Goal: Task Accomplishment & Management: Manage account settings

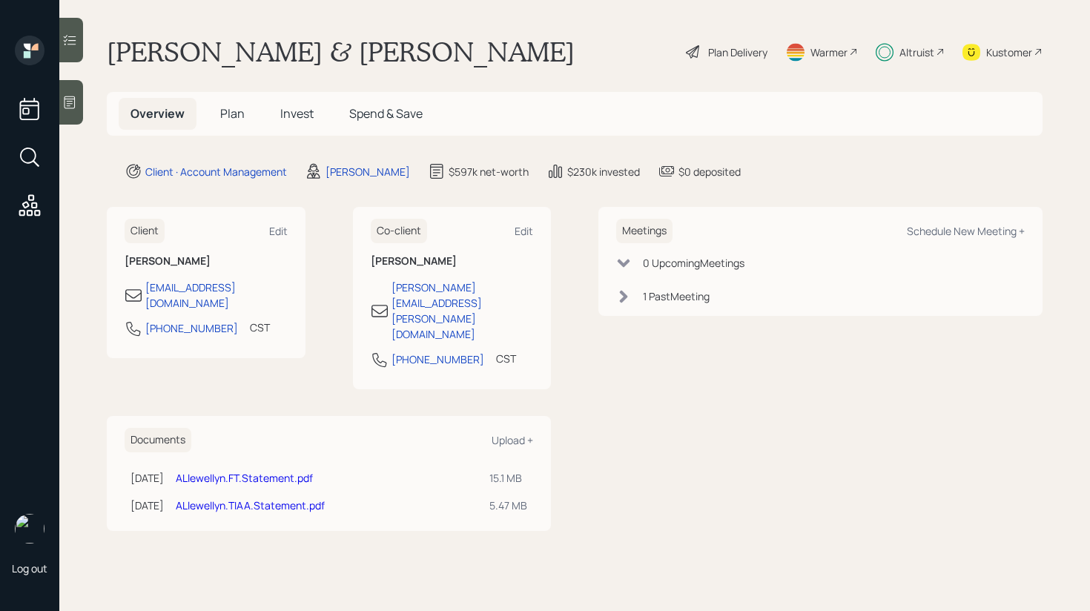
click at [309, 112] on span "Invest" at bounding box center [296, 113] width 33 height 16
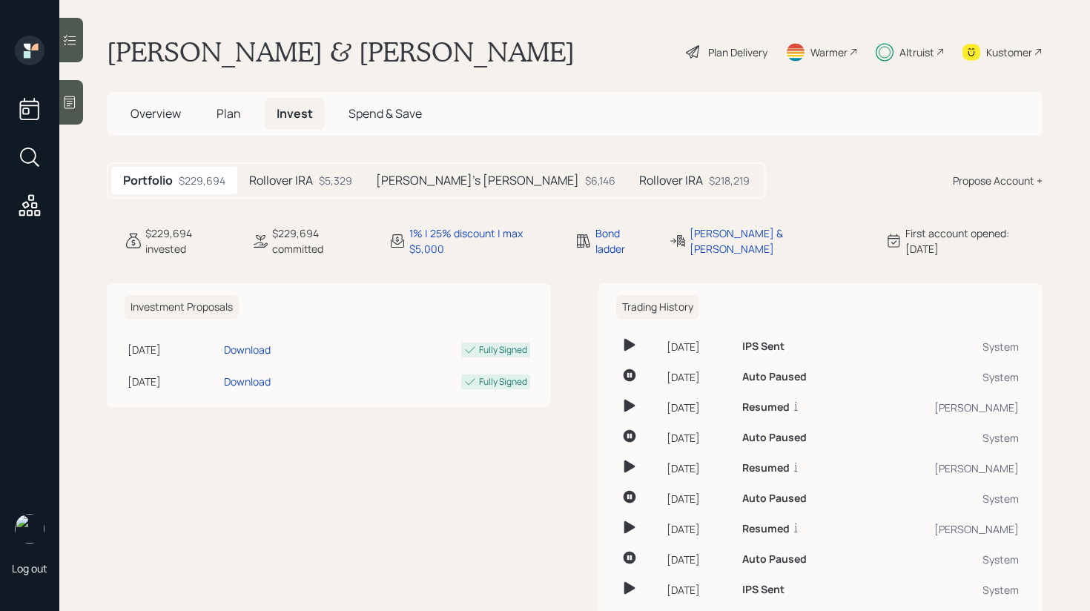
click at [286, 179] on h5 "Rollover IRA" at bounding box center [281, 181] width 64 height 14
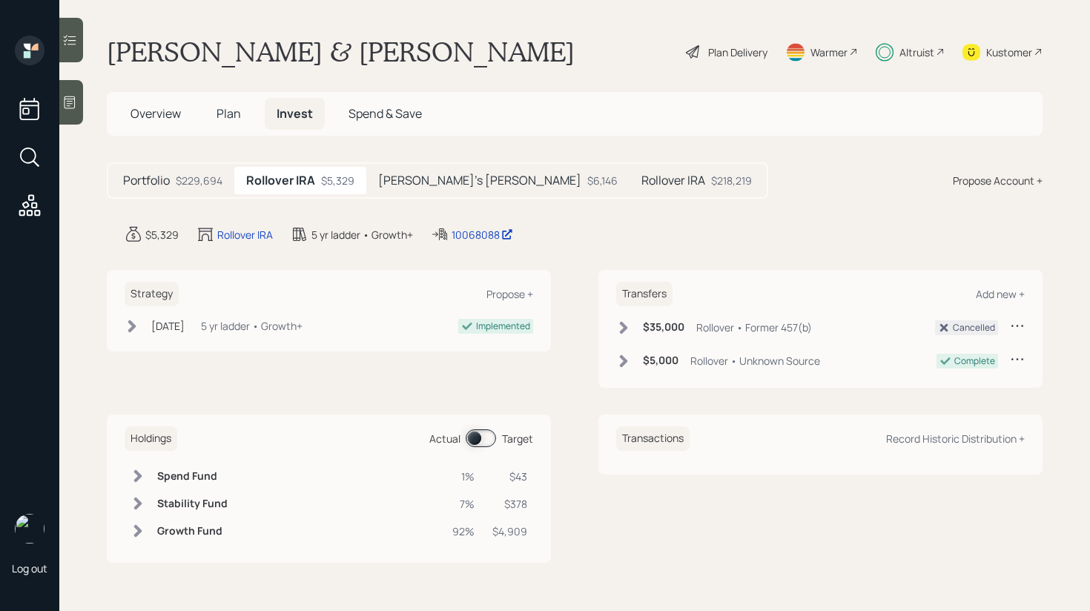
click at [622, 329] on icon at bounding box center [624, 327] width 8 height 13
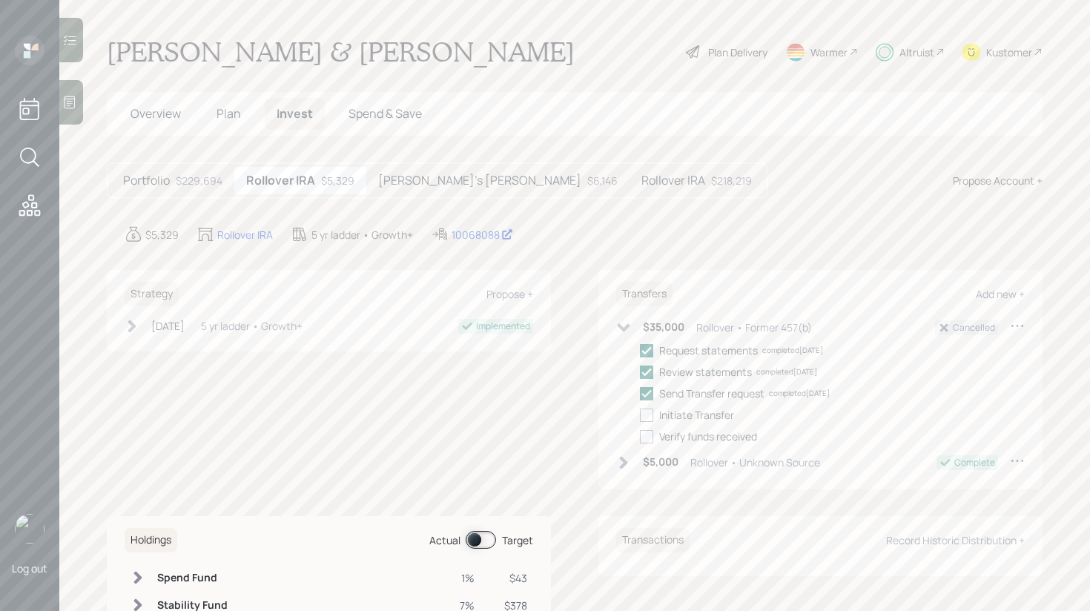
click at [622, 329] on icon at bounding box center [624, 327] width 13 height 8
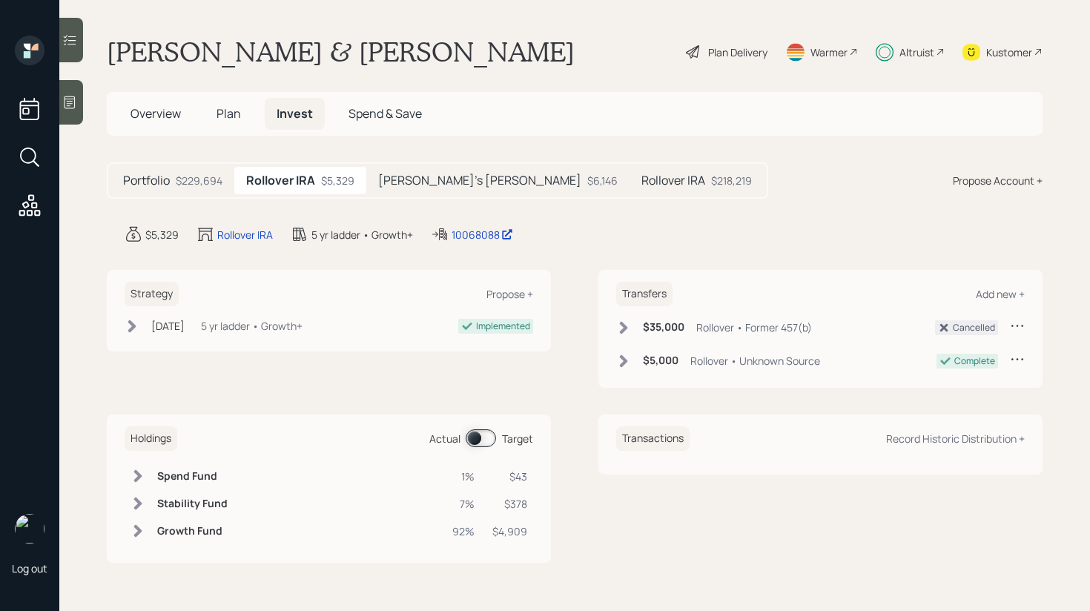
click at [476, 441] on span at bounding box center [481, 438] width 30 height 18
click at [128, 320] on icon at bounding box center [132, 326] width 15 height 15
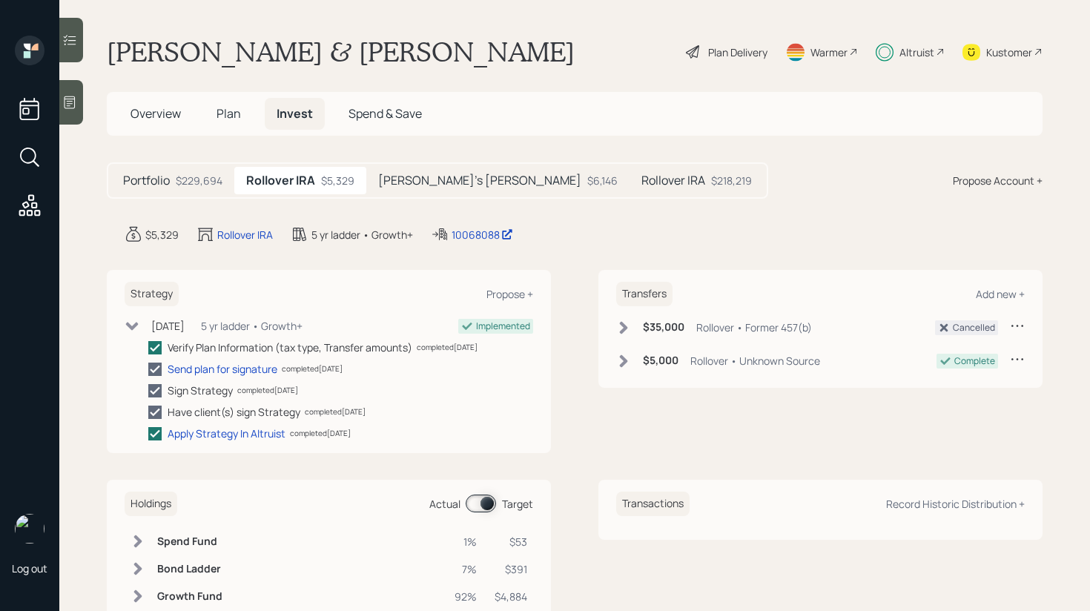
click at [129, 320] on icon at bounding box center [132, 326] width 15 height 15
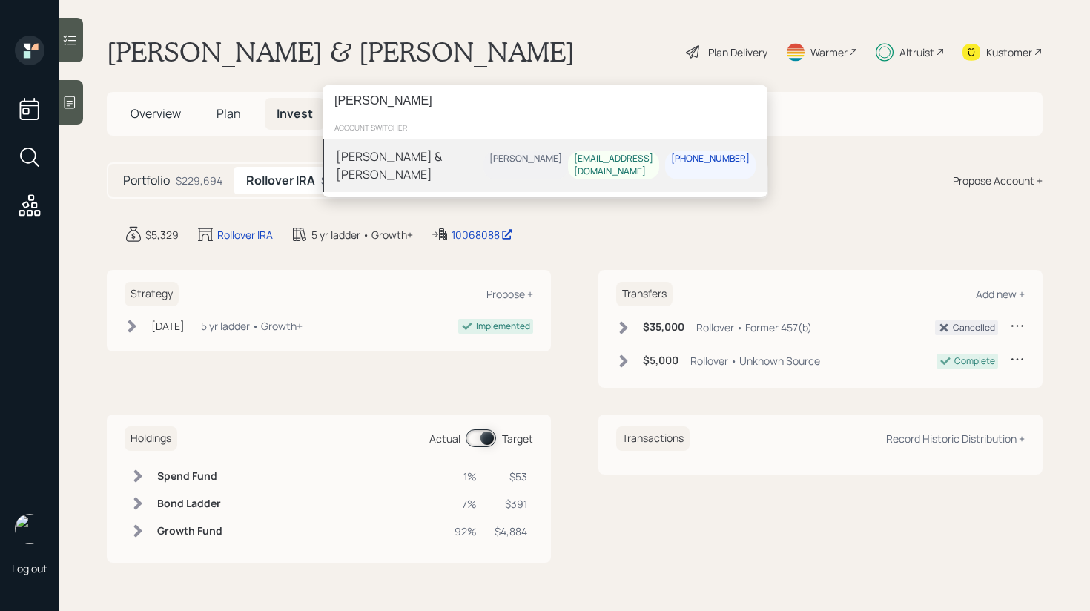
type input "[PERSON_NAME]"
click at [433, 151] on div "[PERSON_NAME] & [PERSON_NAME]" at bounding box center [410, 166] width 148 height 36
